Goal: Check status: Check status

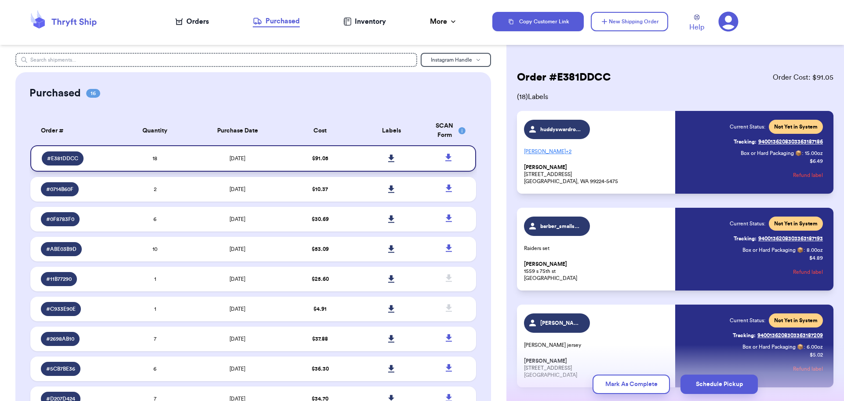
click at [388, 155] on icon at bounding box center [391, 157] width 6 height 7
click at [446, 158] on icon at bounding box center [449, 157] width 6 height 7
click at [620, 151] on p "Mickey polo + 2" at bounding box center [597, 151] width 146 height 14
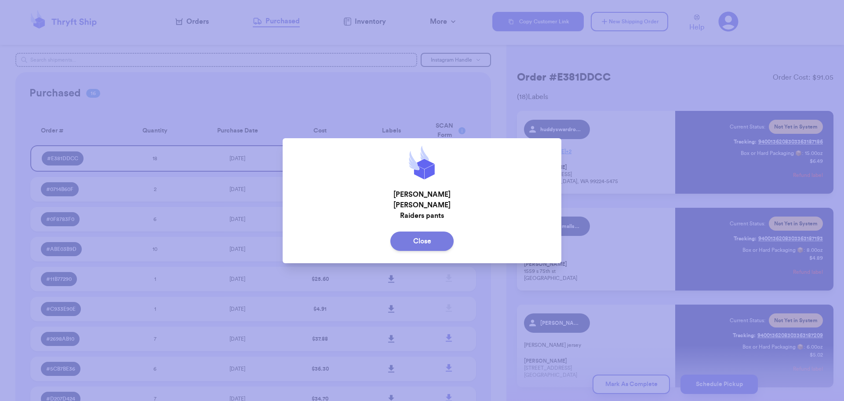
click at [431, 234] on button "Close" at bounding box center [422, 240] width 63 height 19
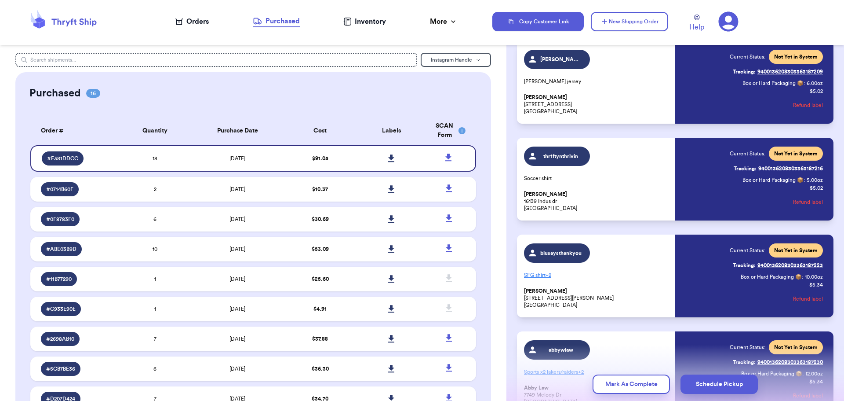
scroll to position [264, 0]
click at [618, 279] on p "SFG shirt + 2" at bounding box center [597, 274] width 146 height 14
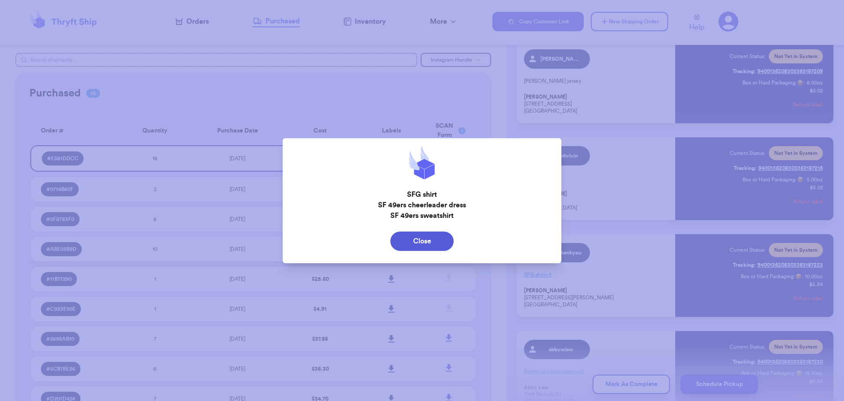
drag, startPoint x: 411, startPoint y: 250, endPoint x: 414, endPoint y: 241, distance: 10.2
click at [414, 243] on button "Close" at bounding box center [422, 240] width 63 height 19
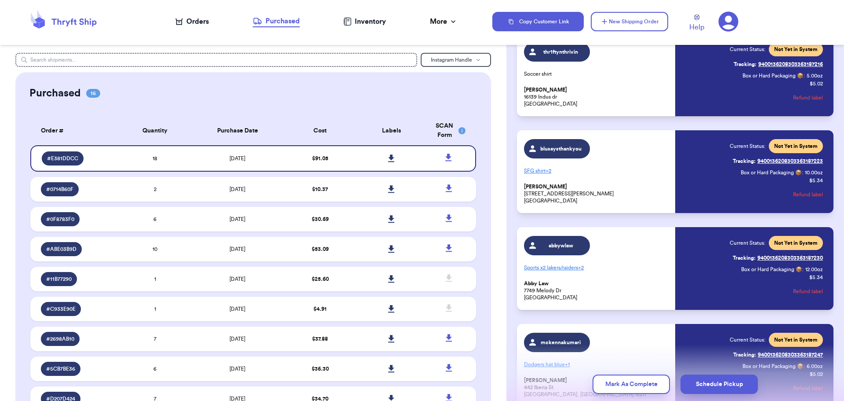
scroll to position [396, 0]
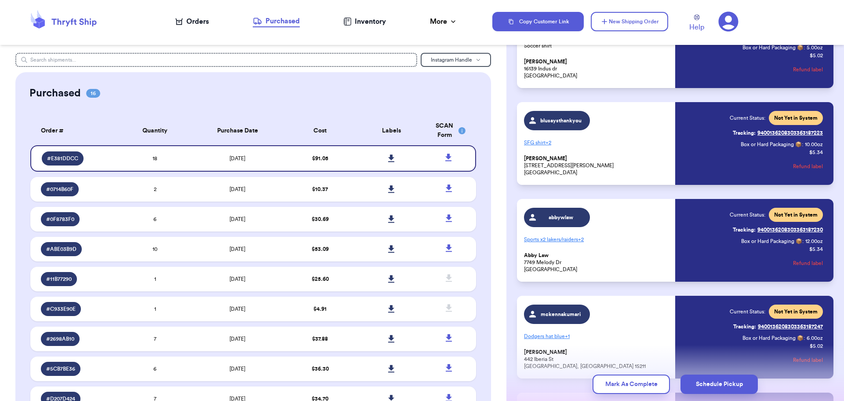
click at [631, 243] on p "Sports x2 lakers/raiders + 2" at bounding box center [597, 239] width 146 height 14
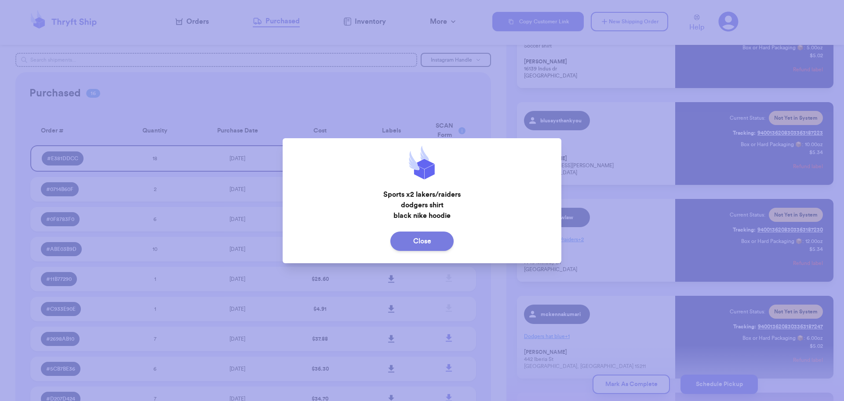
click at [440, 233] on button "Close" at bounding box center [422, 240] width 63 height 19
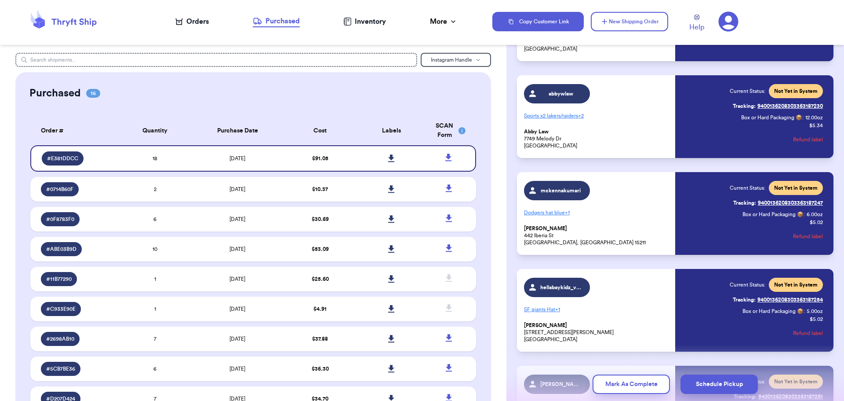
scroll to position [528, 0]
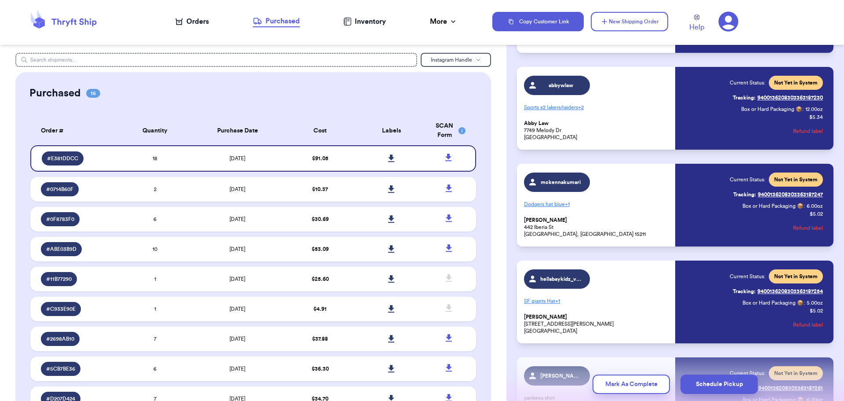
click at [614, 297] on p "SF giants Hat + 1" at bounding box center [597, 301] width 146 height 14
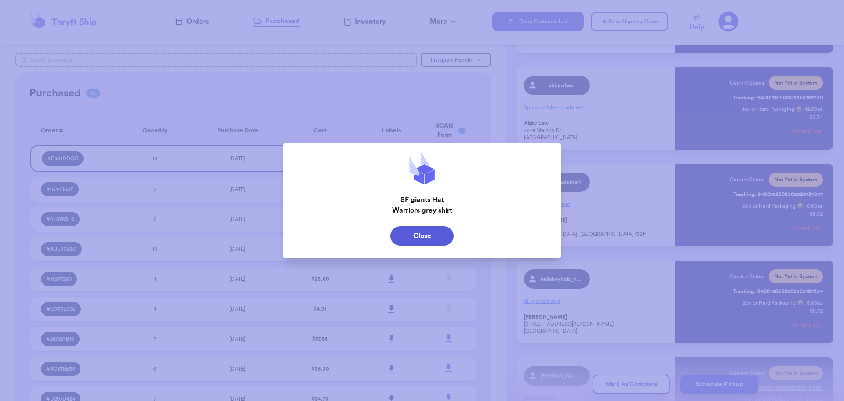
click at [422, 225] on div "Close" at bounding box center [422, 236] width 279 height 26
click at [428, 235] on button "Close" at bounding box center [422, 235] width 63 height 19
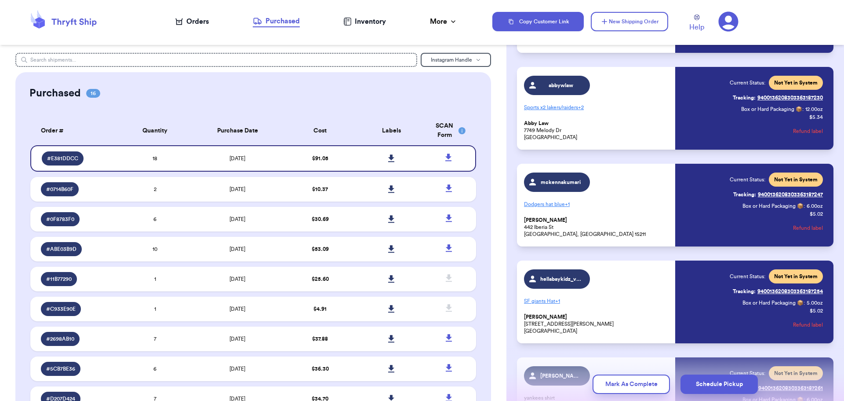
click at [637, 212] on div "mckennakumari Dodgers hat blue + 1 Mckenna Chesleigh 442 Iberia St Pittsburgh, …" at bounding box center [597, 204] width 146 height 65
drag, startPoint x: 606, startPoint y: 210, endPoint x: 602, endPoint y: 207, distance: 5.4
click at [602, 207] on p "Dodgers hat blue + 1" at bounding box center [597, 204] width 146 height 14
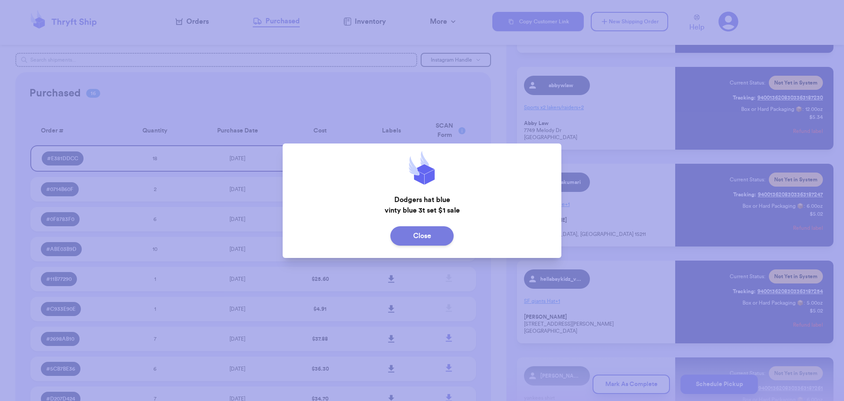
click at [435, 242] on button "Close" at bounding box center [422, 235] width 63 height 19
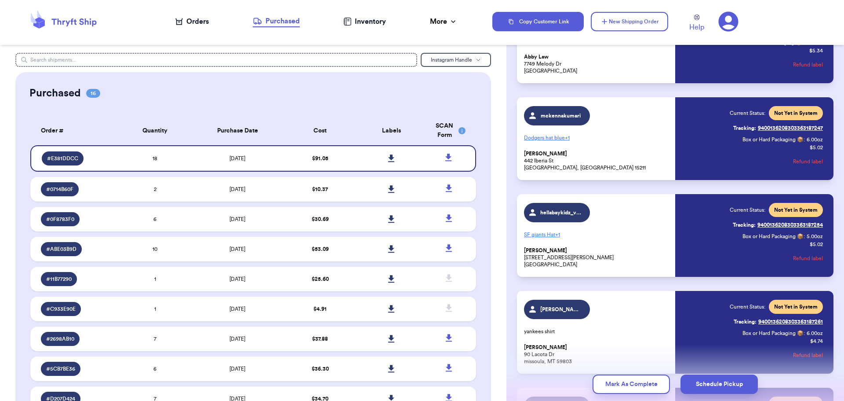
scroll to position [660, 0]
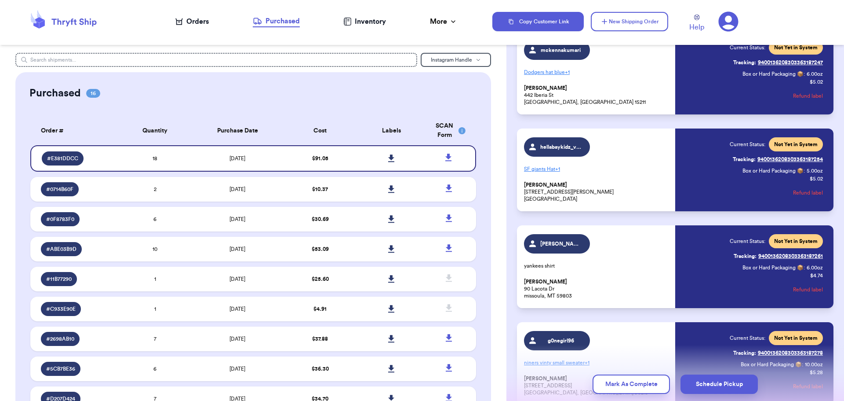
click at [640, 269] on div "analisa.xx yankees shirt AnaLisa Loberg 90 Lacota Dr missoula, MT 59803" at bounding box center [597, 266] width 146 height 65
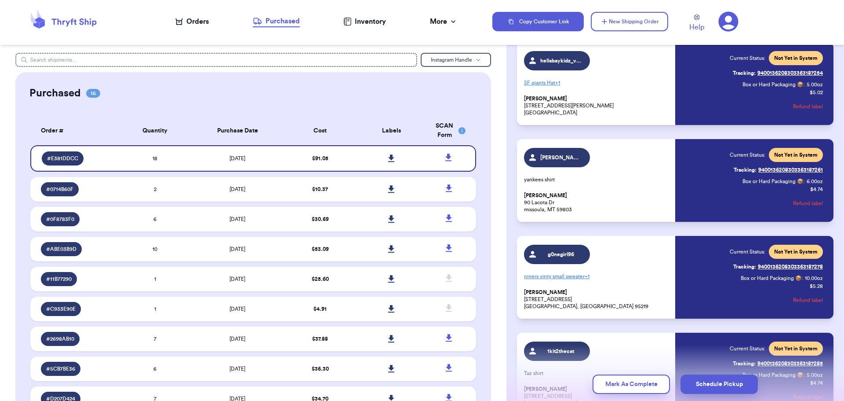
scroll to position [748, 0]
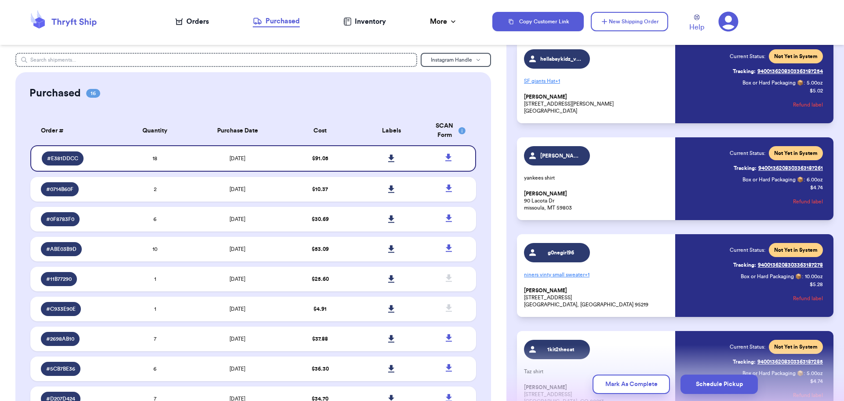
click at [628, 274] on p "niners vinty small sweater + 1" at bounding box center [597, 274] width 146 height 14
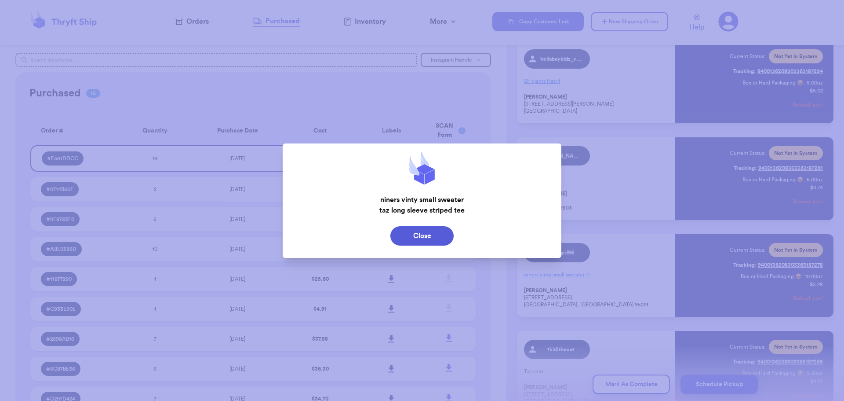
drag, startPoint x: 419, startPoint y: 236, endPoint x: 432, endPoint y: 233, distance: 13.9
click at [419, 236] on button "Close" at bounding box center [422, 235] width 63 height 19
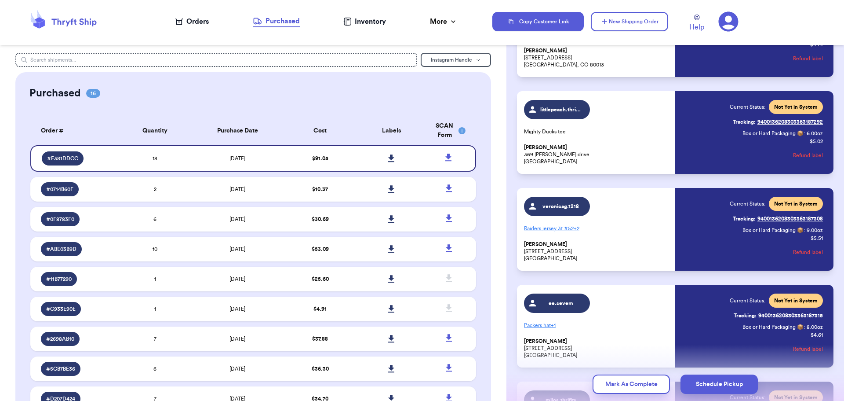
scroll to position [1100, 0]
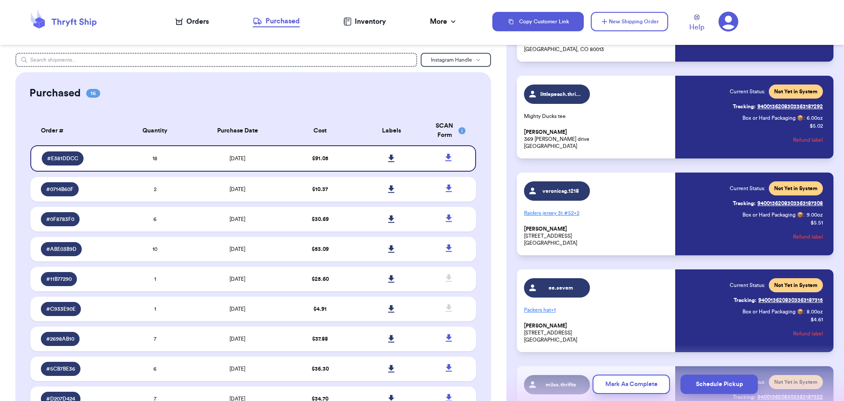
click at [626, 228] on p "Veronica Garcia 2349 W 90th Ave Federal Heights, CO 80260" at bounding box center [597, 235] width 146 height 21
drag, startPoint x: 613, startPoint y: 232, endPoint x: 612, endPoint y: 243, distance: 11.5
click at [611, 231] on p "Veronica Garcia 2349 W 90th Ave Federal Heights, CO 80260" at bounding box center [597, 235] width 146 height 21
click at [549, 186] on span "veronicag.1218" at bounding box center [557, 190] width 66 height 19
click at [568, 196] on span "veronicag.1218" at bounding box center [557, 190] width 66 height 19
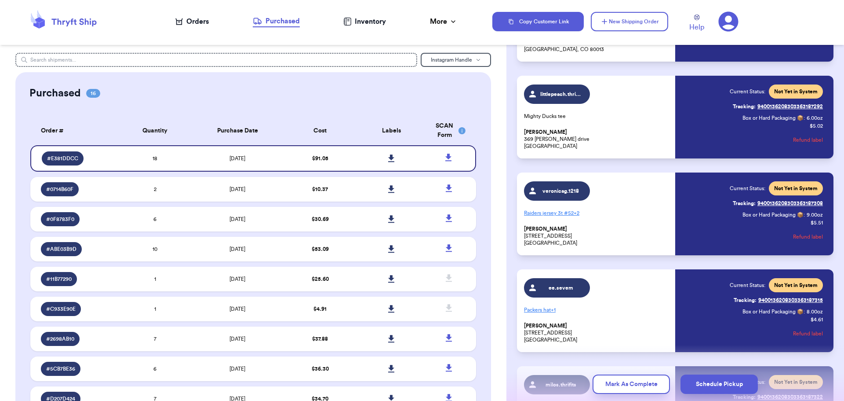
click at [587, 217] on p "Raiders jersey 3t #52 + 2" at bounding box center [597, 213] width 146 height 14
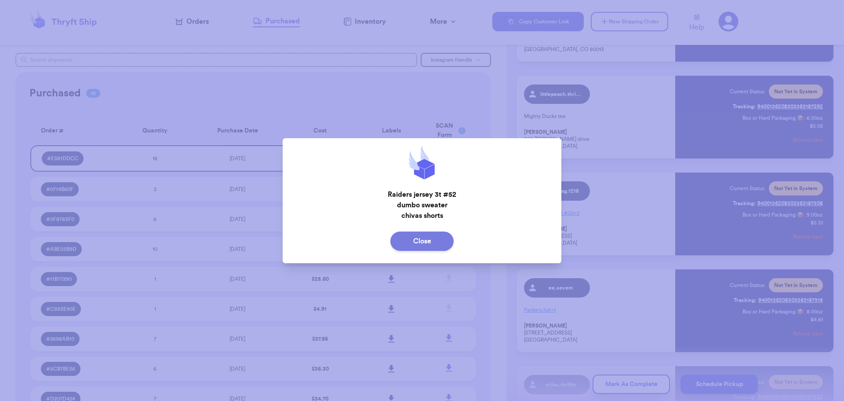
click at [405, 242] on button "Close" at bounding box center [422, 240] width 63 height 19
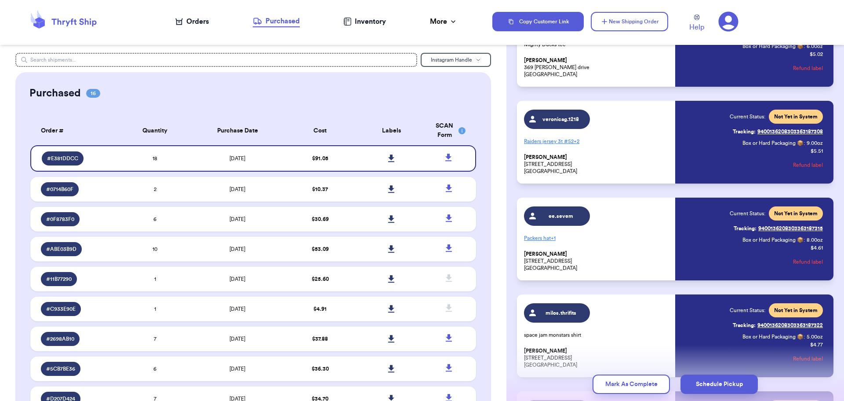
scroll to position [1188, 0]
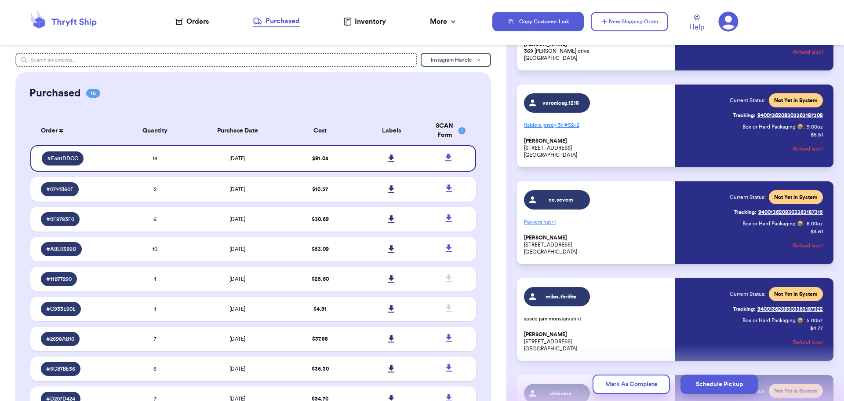
click at [566, 204] on div "ee.sevem" at bounding box center [562, 199] width 42 height 9
click at [579, 236] on p "emily Seven 11645 Garetal st Santa Fe springs, CA 90670" at bounding box center [597, 244] width 146 height 21
click at [550, 223] on p "Packers hat + 1" at bounding box center [597, 222] width 146 height 14
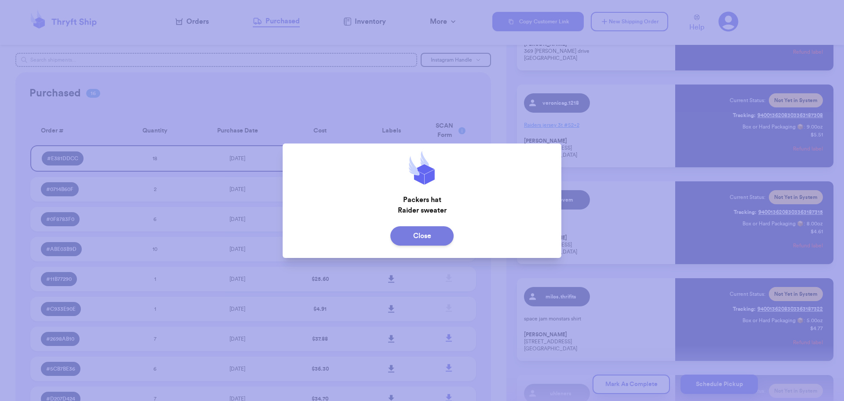
drag, startPoint x: 431, startPoint y: 234, endPoint x: 476, endPoint y: 236, distance: 44.5
click at [435, 233] on button "Close" at bounding box center [422, 235] width 63 height 19
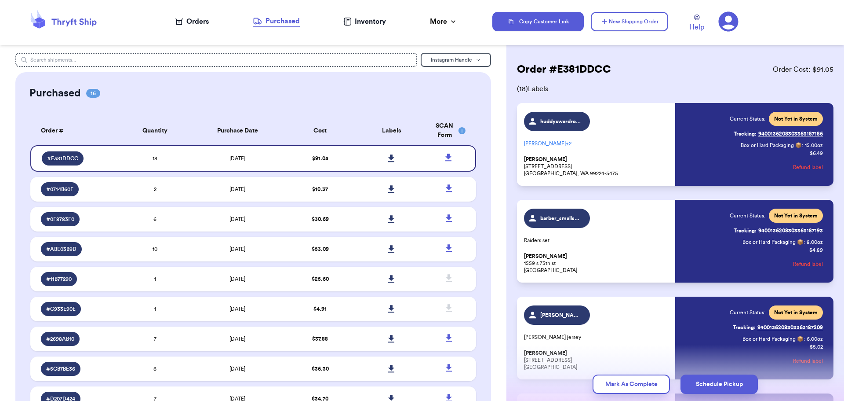
scroll to position [0, 0]
